Goal: Information Seeking & Learning: Find specific fact

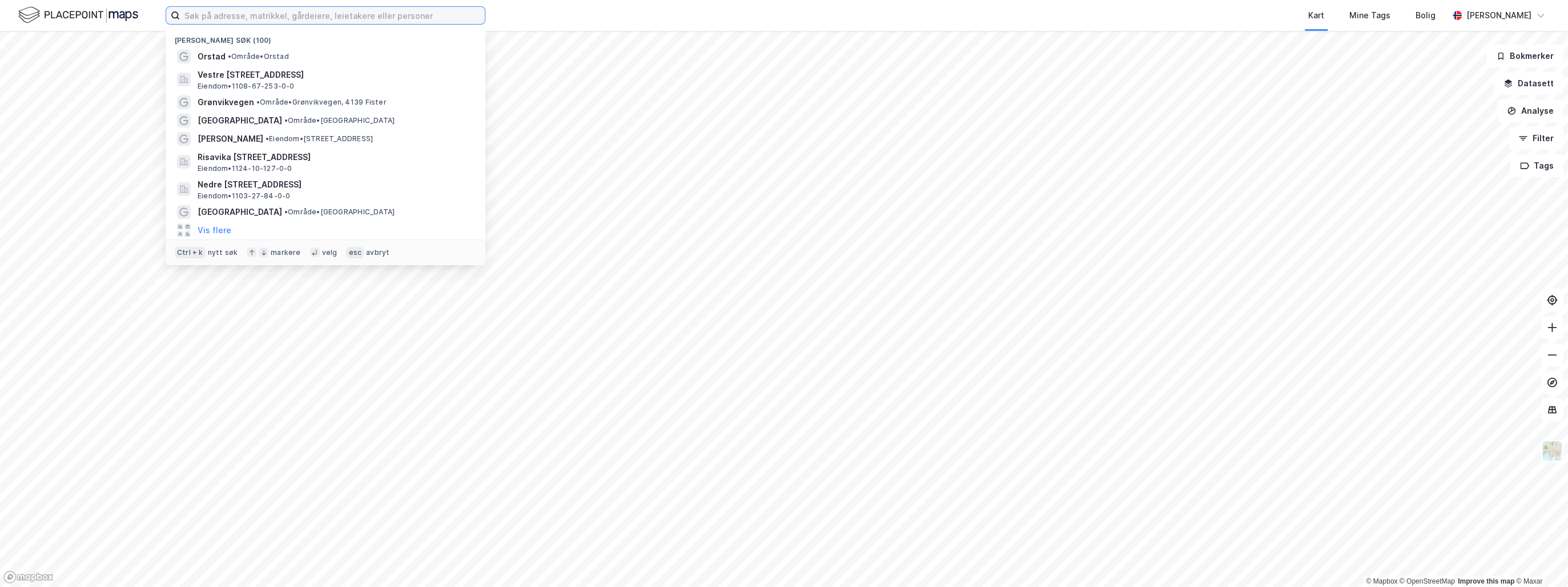
click at [262, 18] on input at bounding box center [332, 16] width 305 height 17
paste input "Blåkvalveien 15 C"
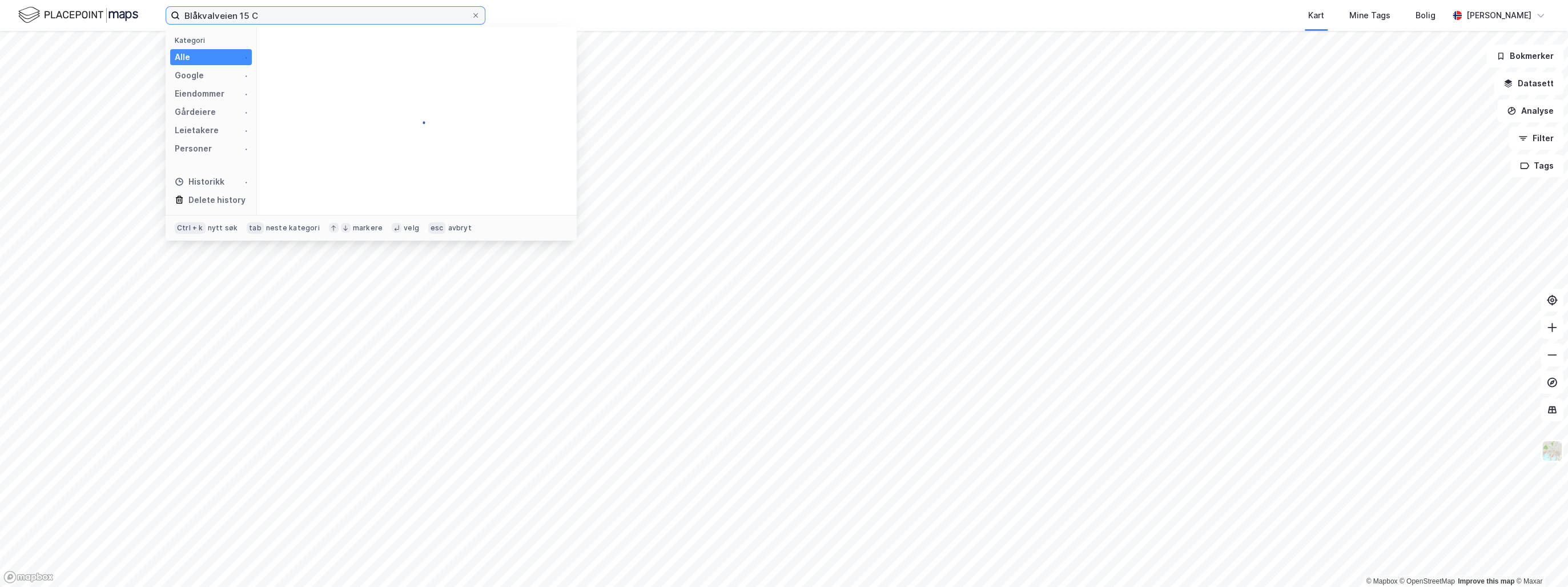
type input "Blåkvalveien 15 C"
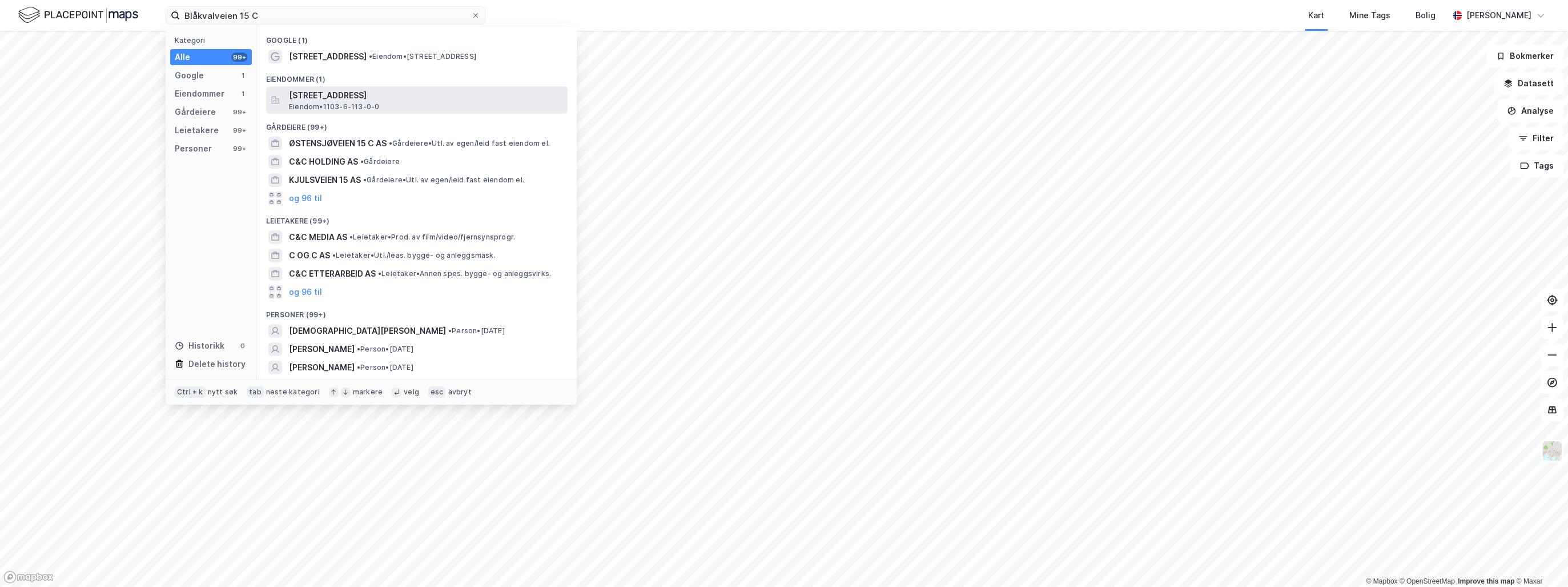
click at [362, 100] on span "[STREET_ADDRESS]" at bounding box center [426, 96] width 274 height 14
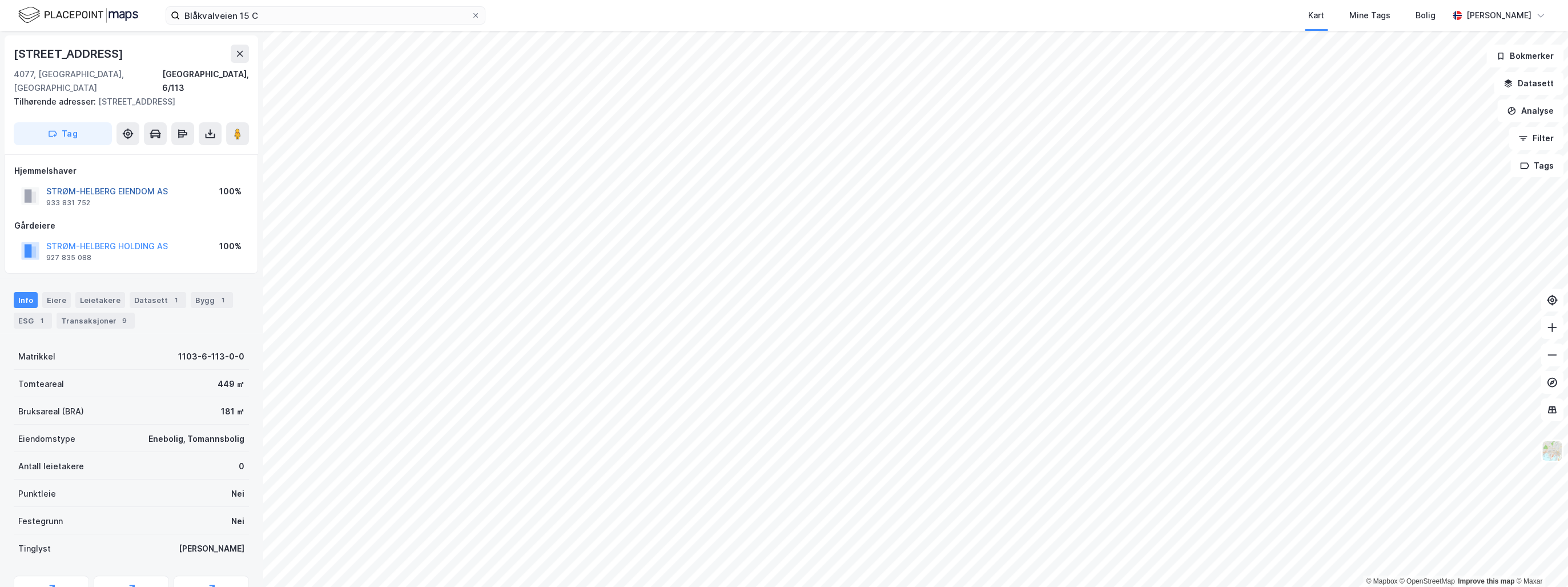
click at [0, 0] on button "STRØM-HELBERG EIENDOM AS" at bounding box center [0, 0] width 0 height 0
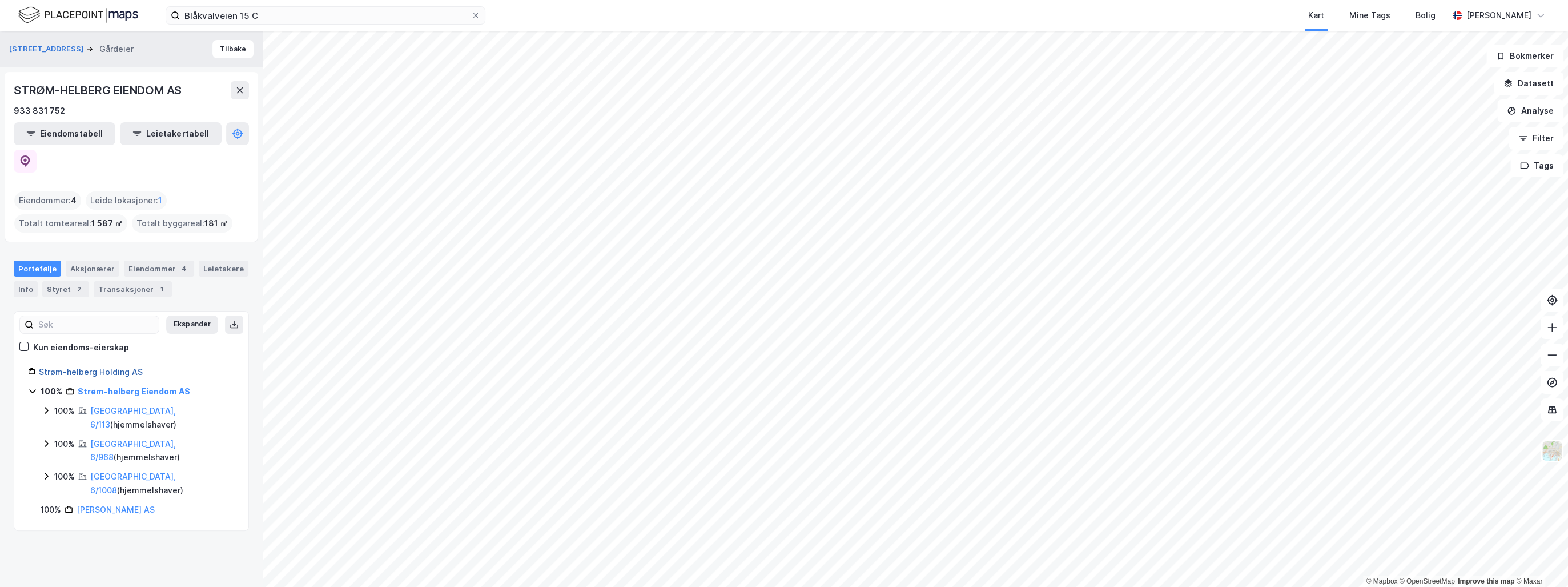
click at [101, 367] on link "Strøm-helberg Holding AS" at bounding box center [91, 372] width 104 height 10
click at [31, 155] on icon at bounding box center [25, 161] width 11 height 11
